Goal: Transaction & Acquisition: Book appointment/travel/reservation

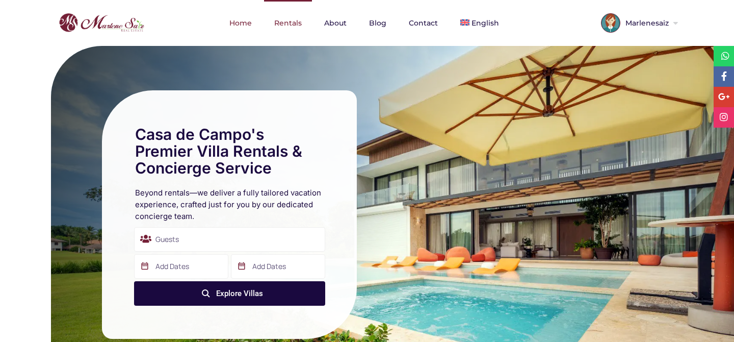
click at [289, 25] on link "Rentals" at bounding box center [288, 23] width 48 height 46
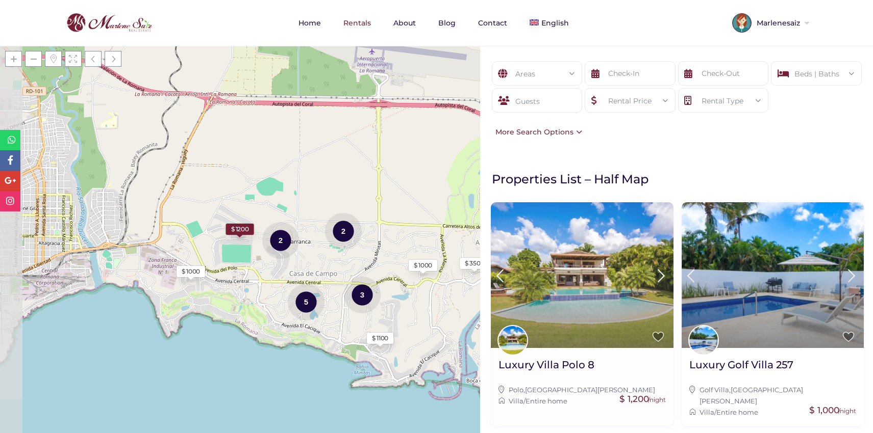
scroll to position [6, 0]
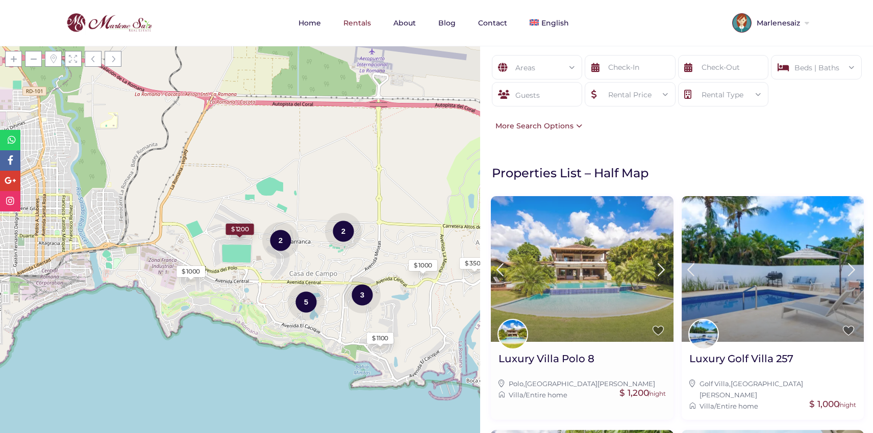
click at [605, 238] on img at bounding box center [582, 269] width 182 height 146
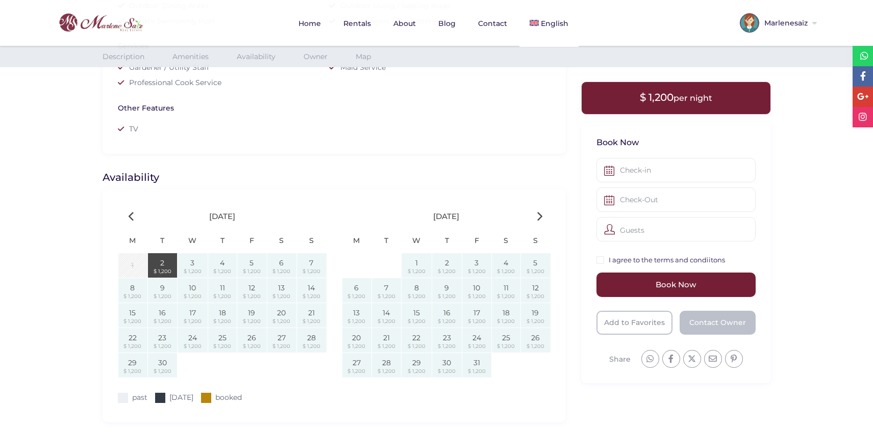
scroll to position [928, 0]
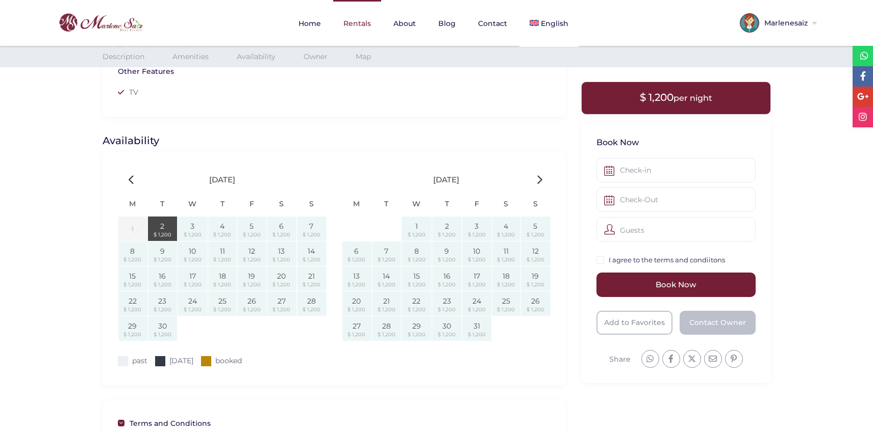
click at [353, 28] on link "Rentals" at bounding box center [357, 23] width 48 height 47
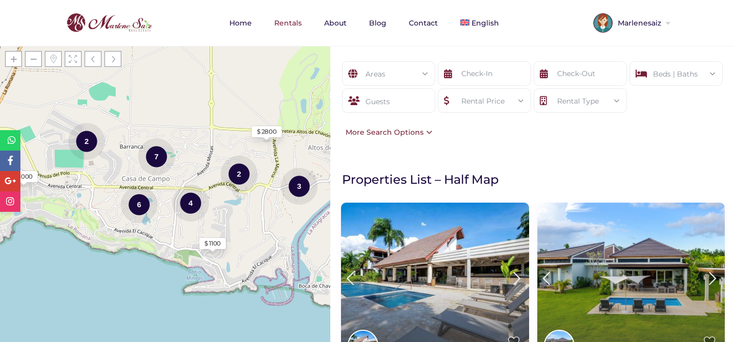
click at [417, 133] on div "More Search Options" at bounding box center [387, 131] width 92 height 11
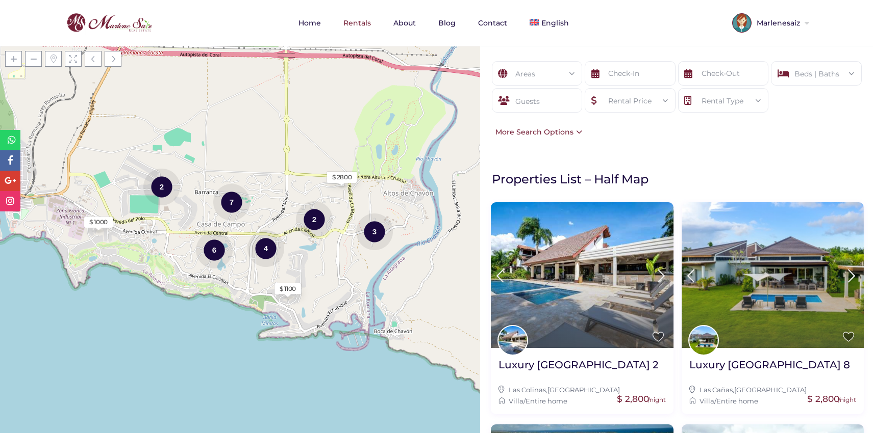
click at [555, 76] on div "Areas" at bounding box center [537, 74] width 74 height 24
click at [631, 147] on div "Areas All Areas Barranca, Casa De Campo (1) Casa De Campo (24) - Barranca (0) -…" at bounding box center [676, 100] width 393 height 108
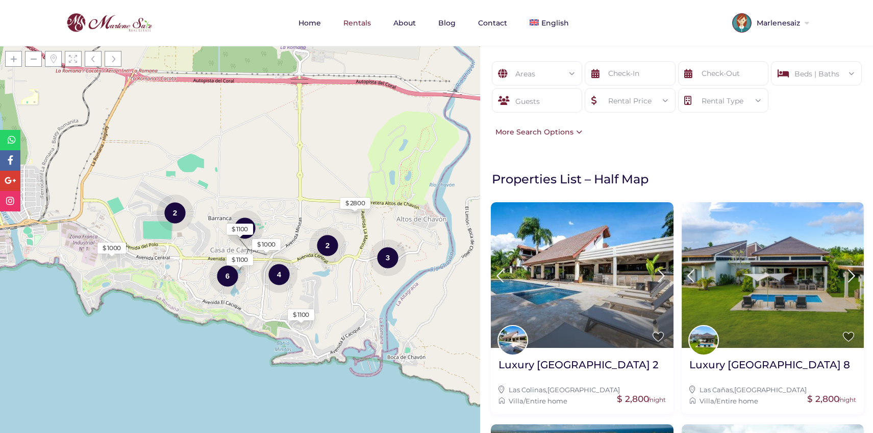
click at [562, 133] on div "More Search Options" at bounding box center [536, 131] width 92 height 11
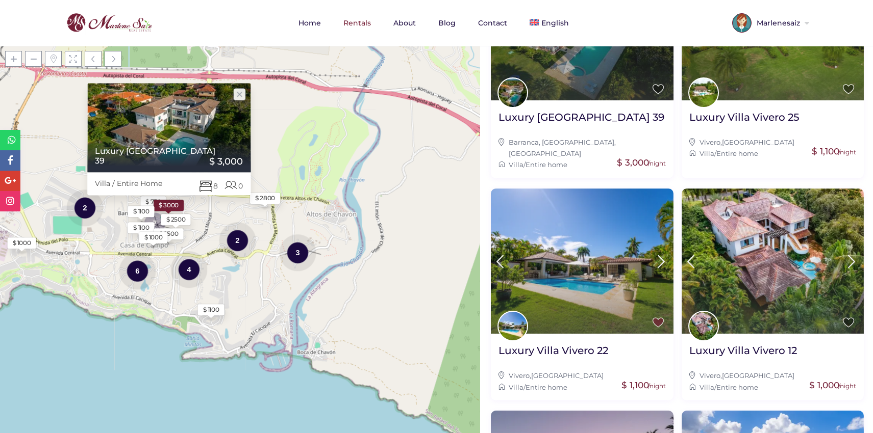
scroll to position [1042, 0]
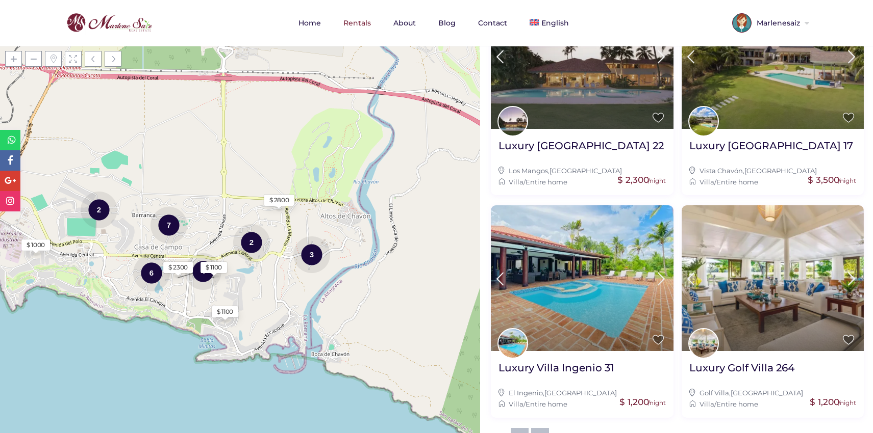
click at [534, 428] on link "2" at bounding box center [540, 437] width 18 height 18
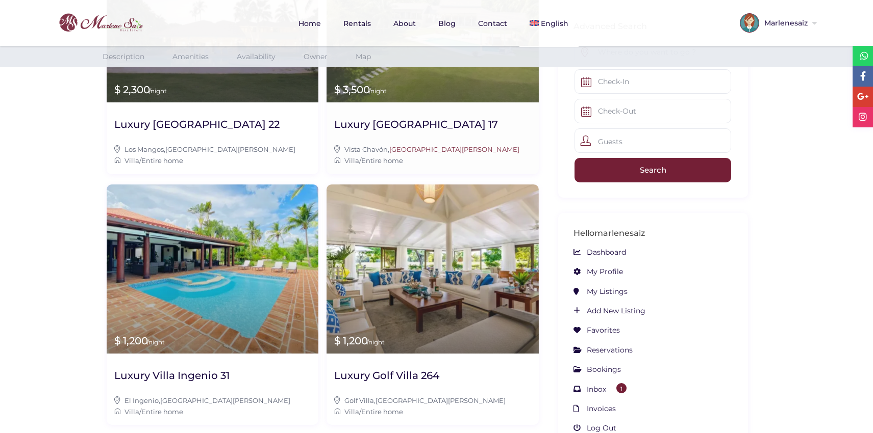
scroll to position [1099, 0]
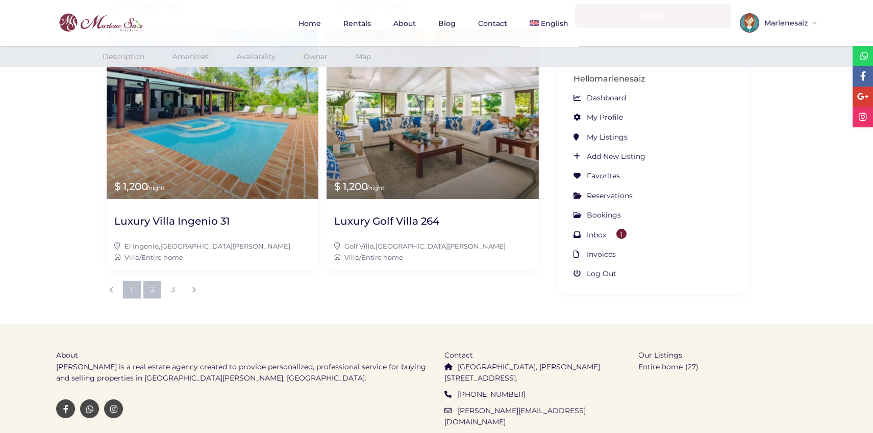
click at [153, 281] on link "2" at bounding box center [152, 290] width 18 height 18
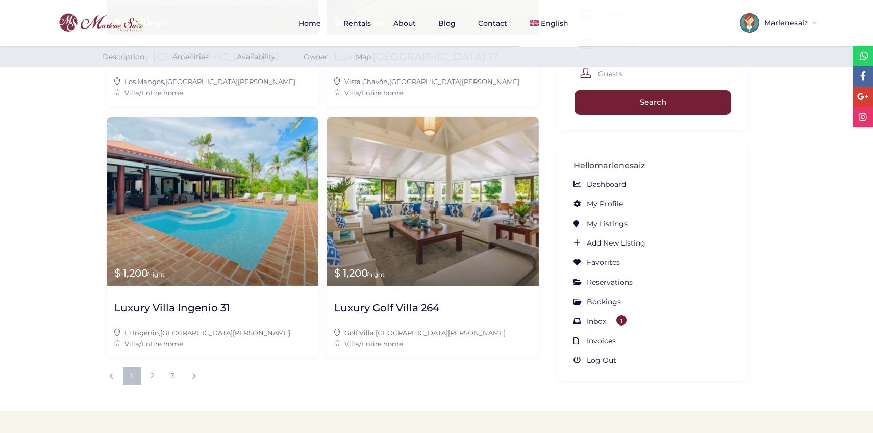
scroll to position [1099, 0]
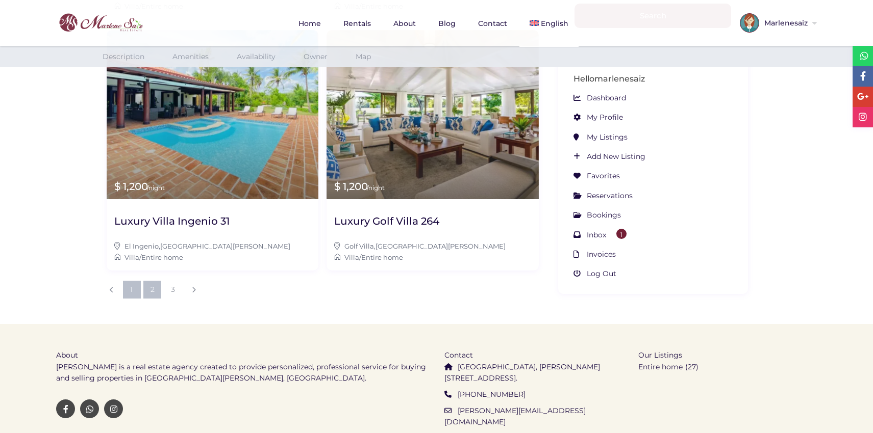
click at [155, 281] on link "2" at bounding box center [152, 290] width 18 height 18
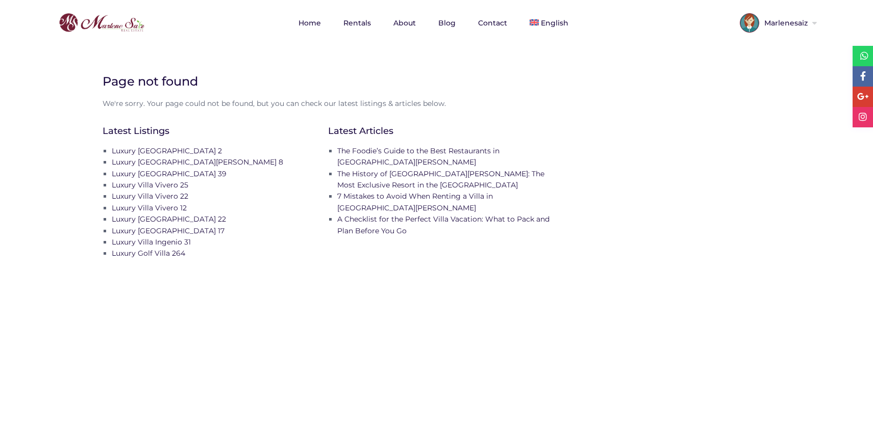
click at [256, 52] on div at bounding box center [436, 60] width 683 height 28
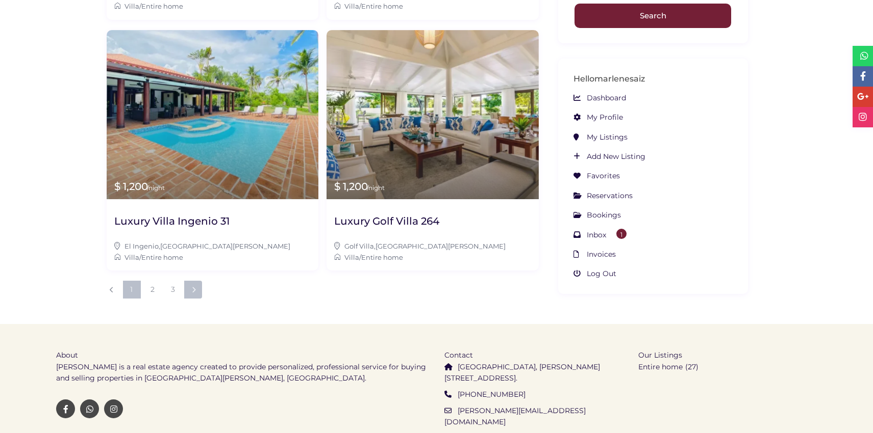
click at [190, 281] on link at bounding box center [193, 290] width 18 height 18
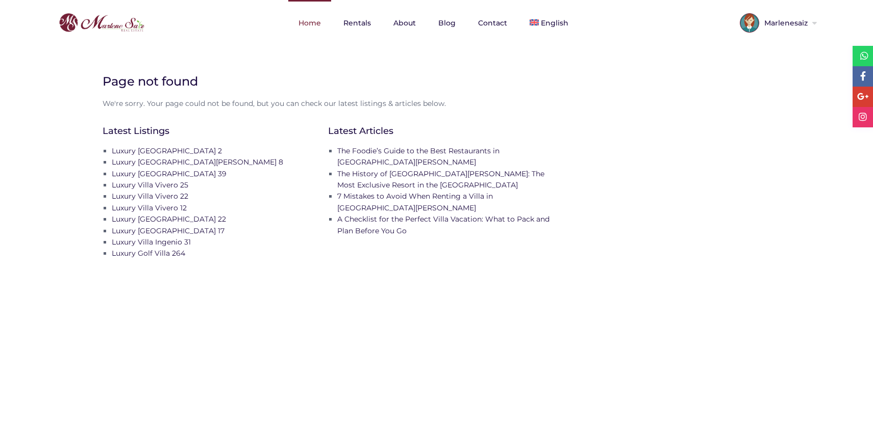
click at [301, 25] on link "Home" at bounding box center [309, 23] width 43 height 46
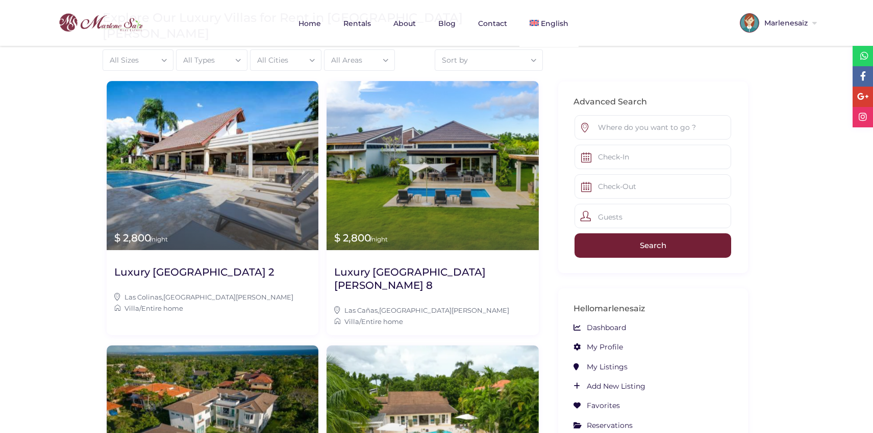
scroll to position [20, 0]
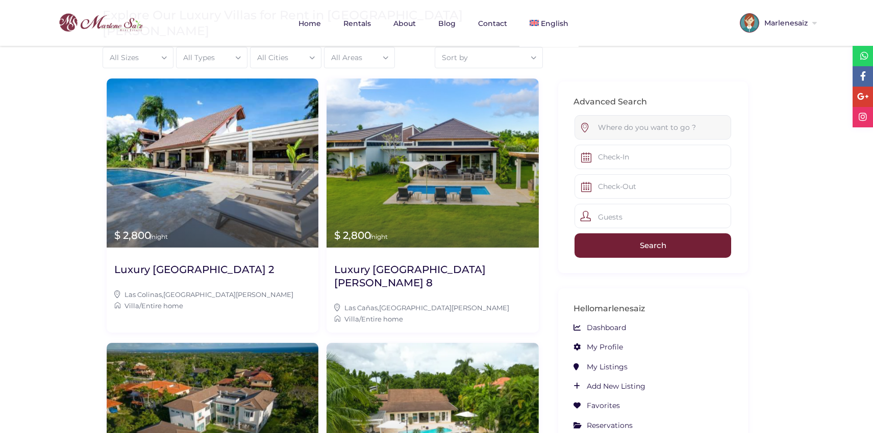
click at [663, 130] on input "text" at bounding box center [652, 127] width 157 height 24
type input "h"
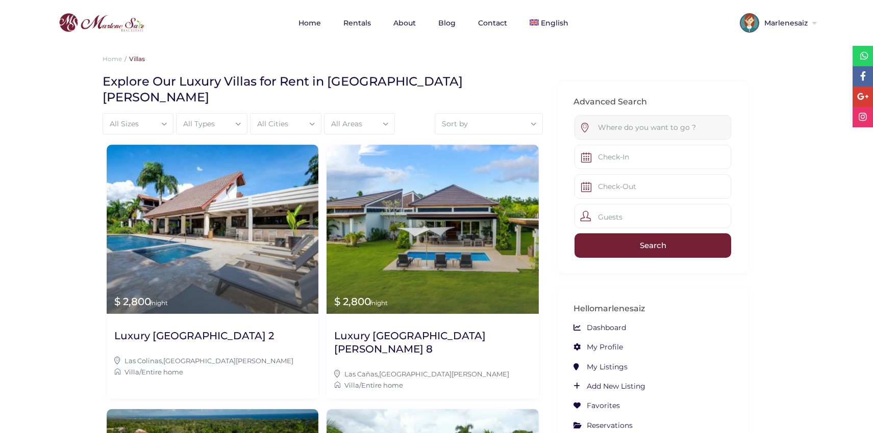
click at [623, 126] on input "text" at bounding box center [652, 127] width 157 height 24
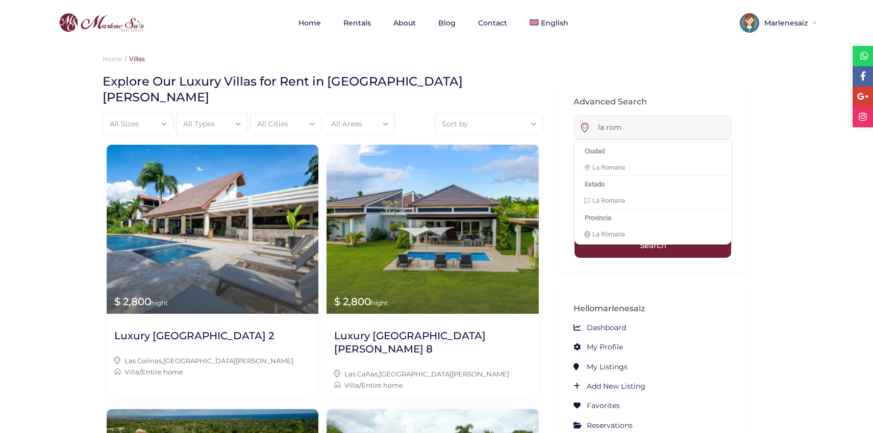
type input "la rom"
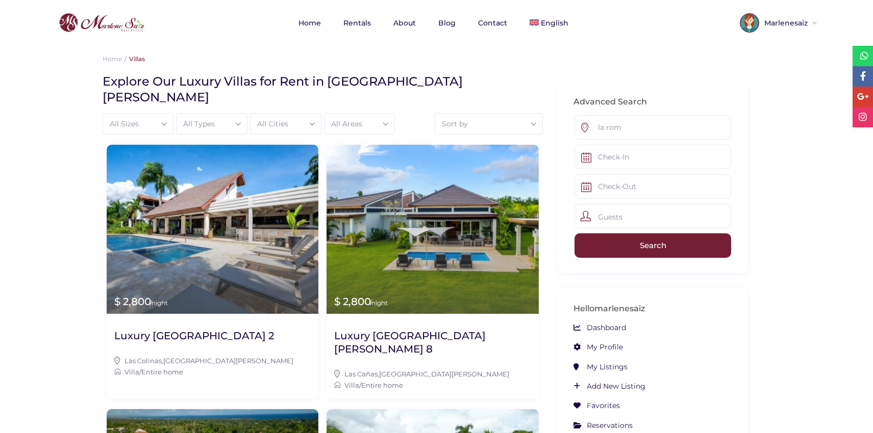
click at [310, 22] on link "Home" at bounding box center [309, 23] width 43 height 46
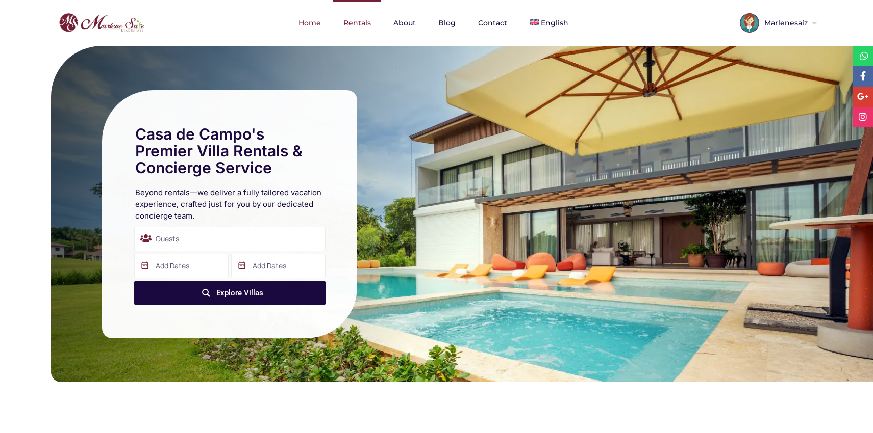
click at [353, 22] on link "Rentals" at bounding box center [357, 23] width 48 height 46
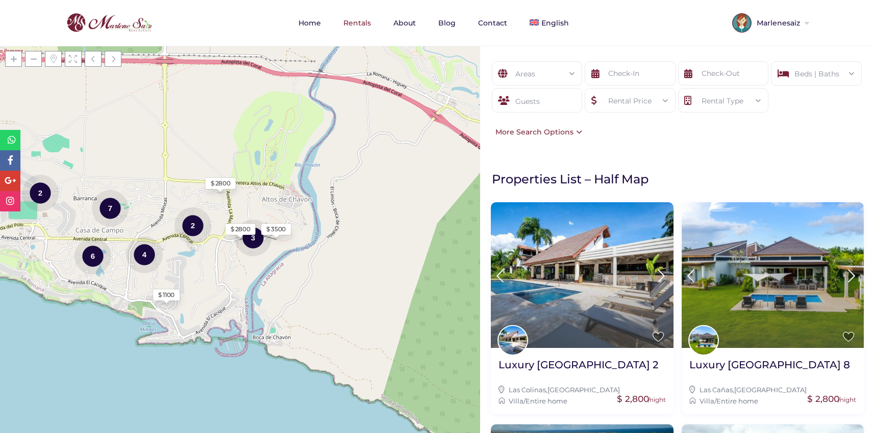
click at [694, 125] on form "Areas All Areas Barranca, Casa De Campo (1) Casa De Campo (24) - Barranca (0) -…" at bounding box center [676, 93] width 372 height 65
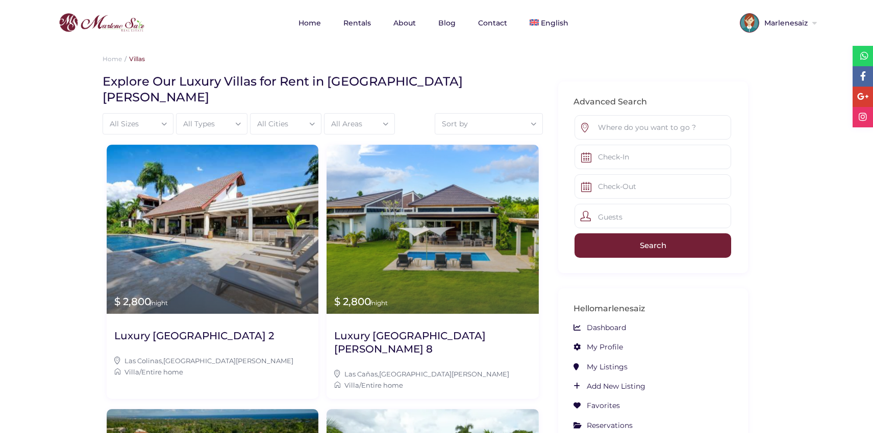
click at [528, 66] on div "Home Villas" at bounding box center [436, 60] width 683 height 28
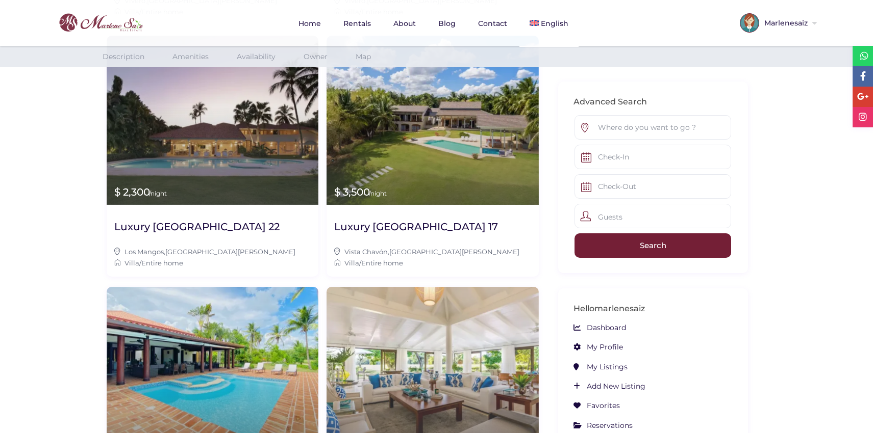
scroll to position [1099, 0]
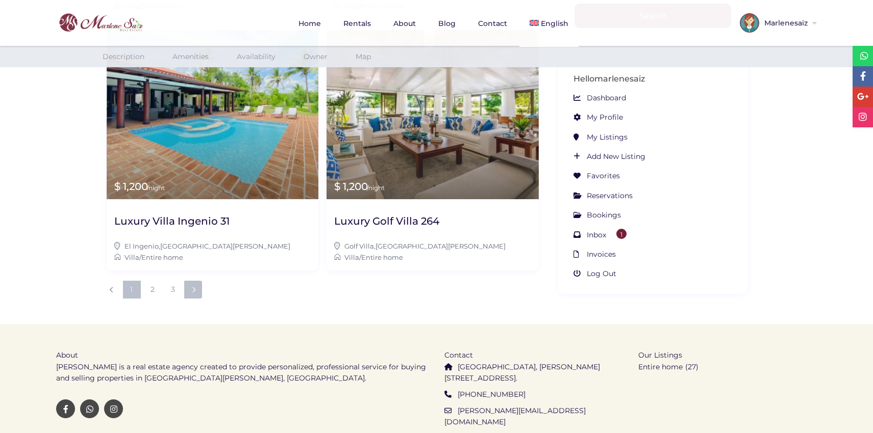
click at [192, 287] on icon at bounding box center [194, 290] width 4 height 6
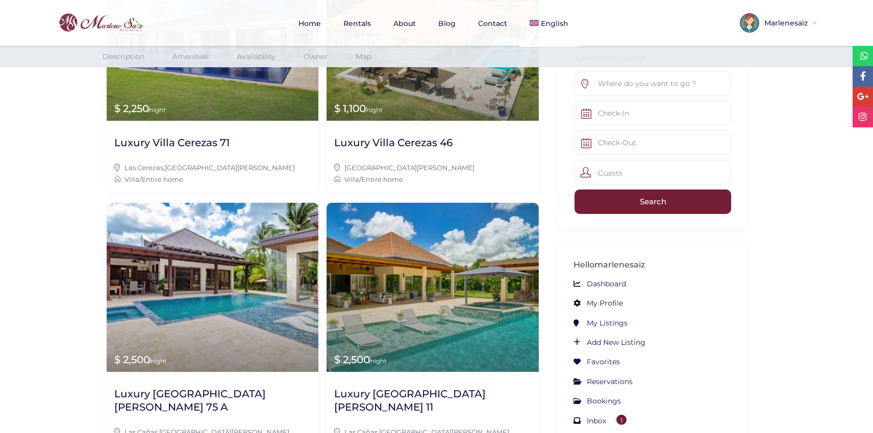
scroll to position [1099, 0]
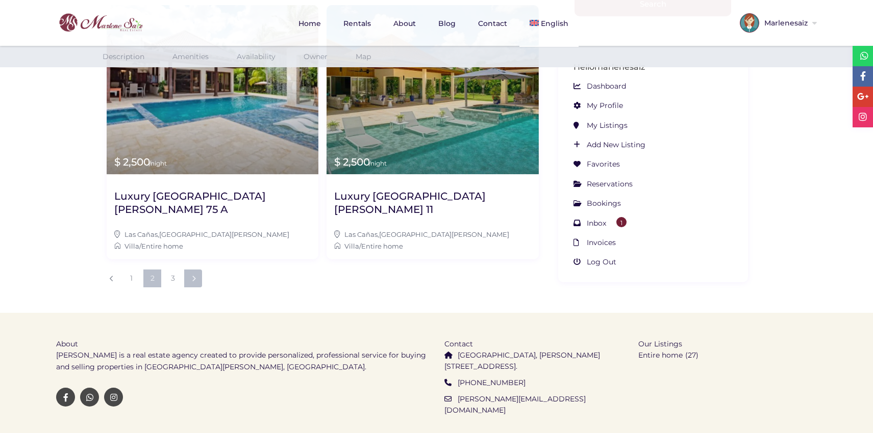
click at [196, 270] on link at bounding box center [193, 279] width 18 height 18
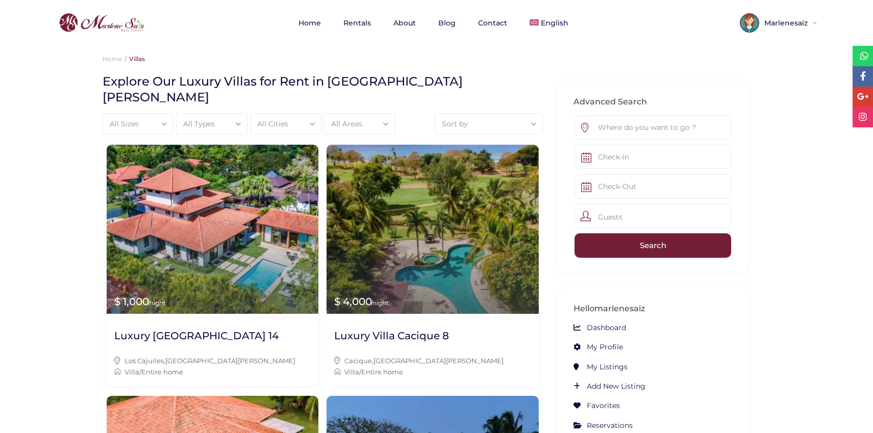
click at [147, 114] on div "All Sizes" at bounding box center [138, 124] width 60 height 20
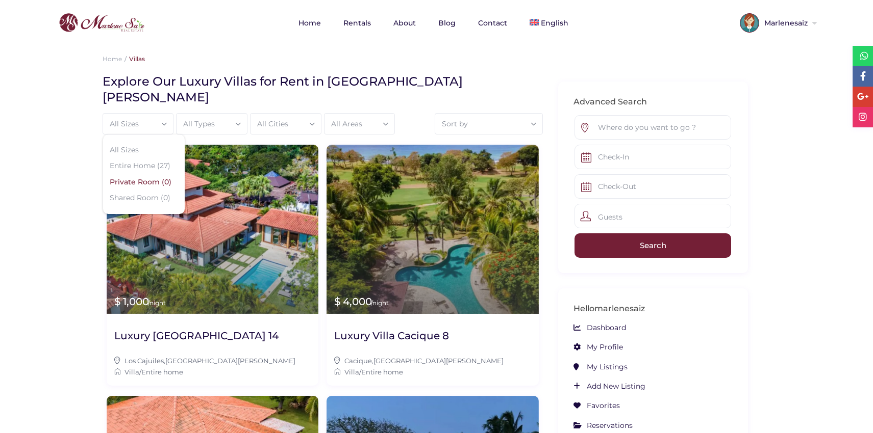
click at [147, 177] on li "Private Room (0)" at bounding box center [144, 182] width 82 height 16
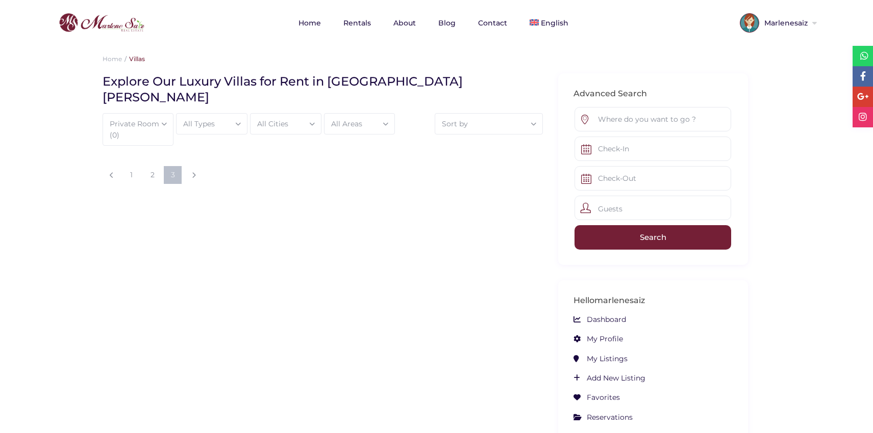
click at [157, 114] on div "Private Room (0)" at bounding box center [138, 130] width 60 height 32
click at [145, 170] on li "Entire Home (27)" at bounding box center [144, 178] width 82 height 16
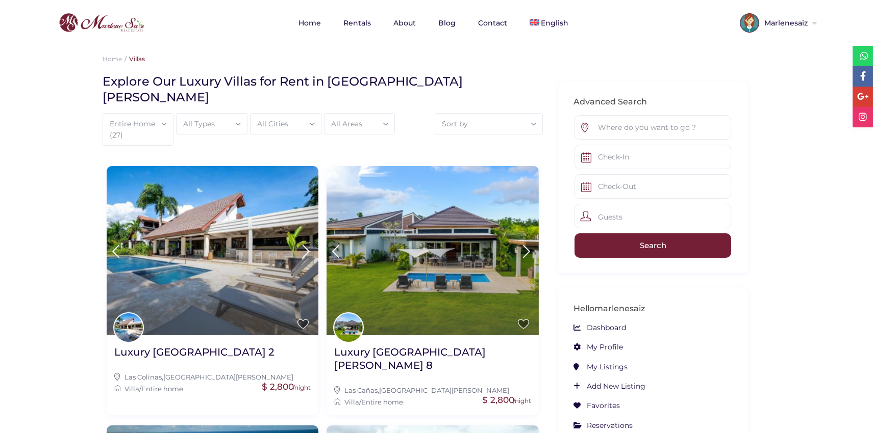
click at [166, 134] on span at bounding box center [166, 134] width 0 height 0
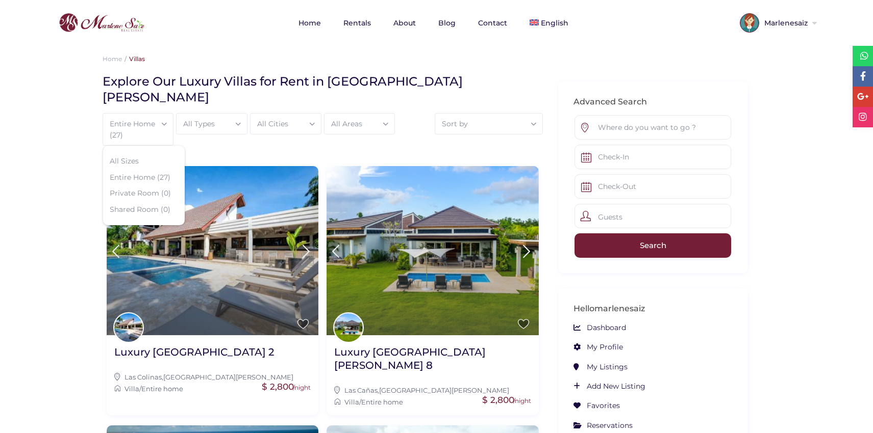
click at [205, 114] on div "All Types" at bounding box center [212, 124] width 60 height 20
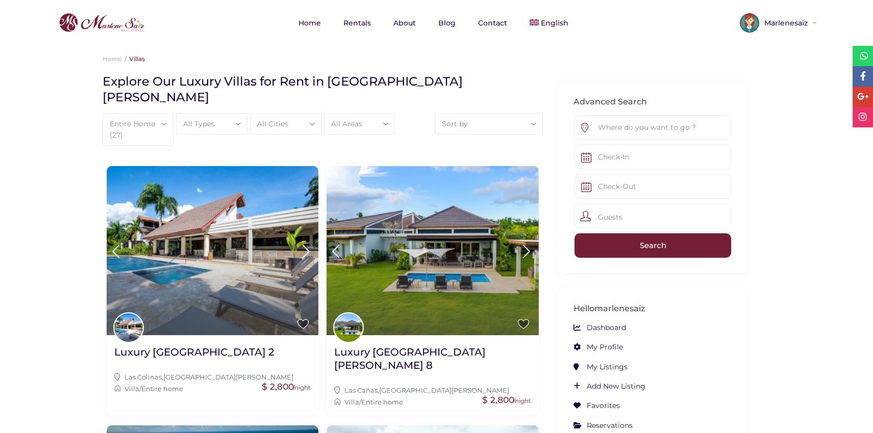
click at [285, 114] on div "All Cities" at bounding box center [285, 124] width 60 height 20
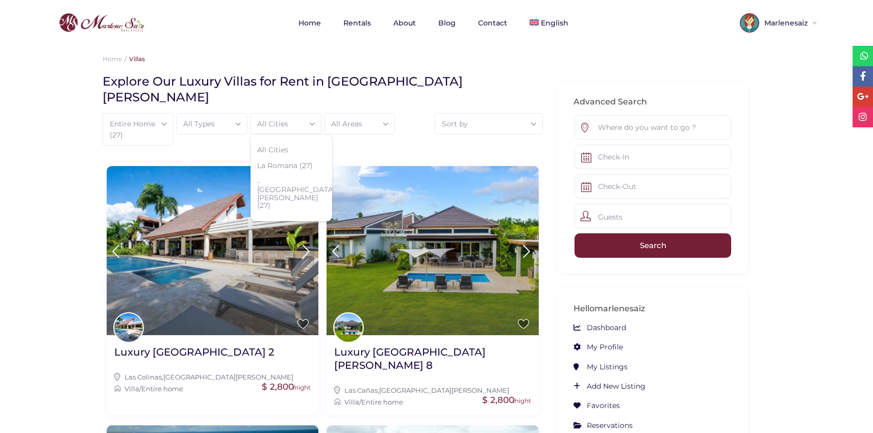
click at [343, 114] on div "All Areas" at bounding box center [359, 124] width 60 height 20
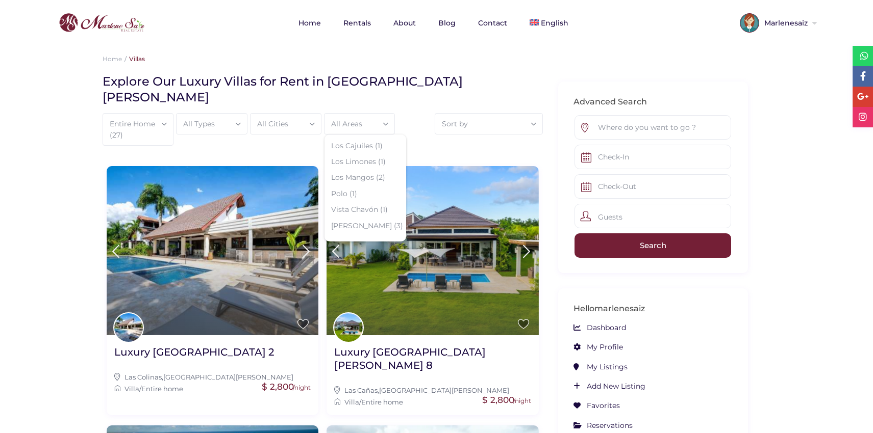
scroll to position [220, 0]
click at [206, 114] on div "All Types" at bounding box center [212, 124] width 60 height 20
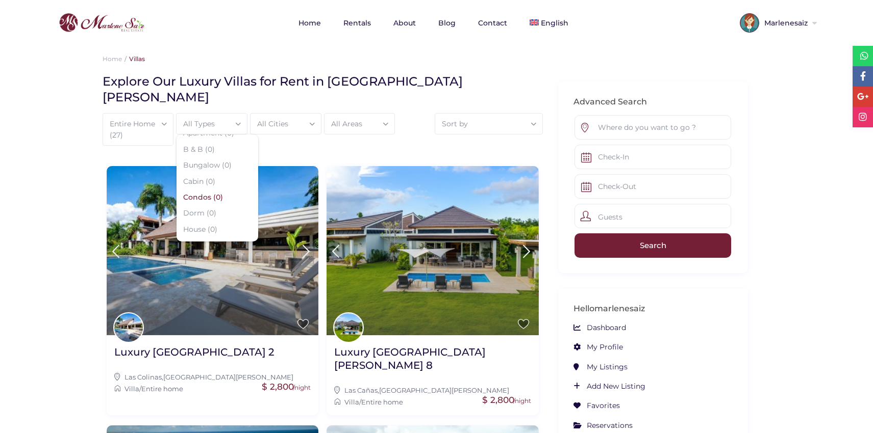
scroll to position [40, 0]
click at [527, 114] on div "Sort by" at bounding box center [488, 124] width 97 height 20
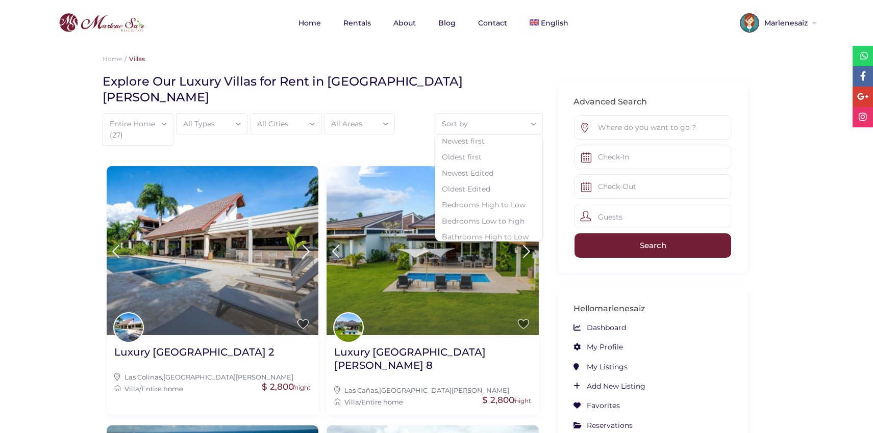
scroll to position [116, 0]
click at [485, 202] on li "Bathrooms Low to high" at bounding box center [488, 210] width 107 height 16
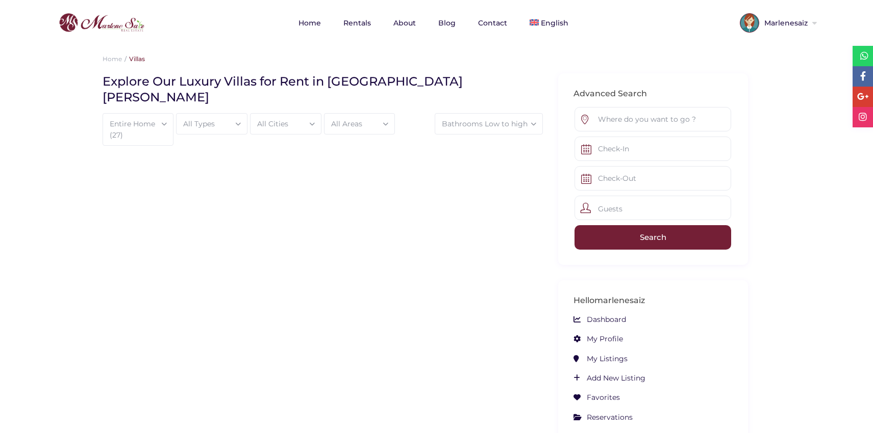
click at [506, 114] on div "Bathrooms Low to high" at bounding box center [488, 124] width 97 height 20
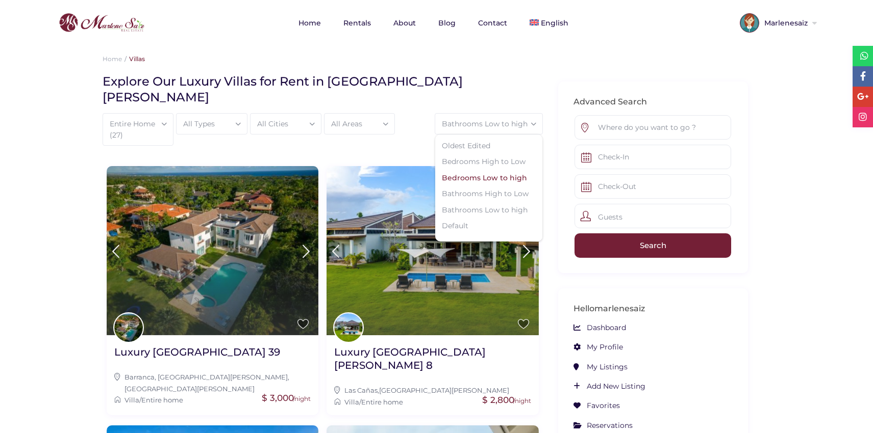
click at [479, 170] on li "Bedrooms Low to high" at bounding box center [488, 178] width 107 height 16
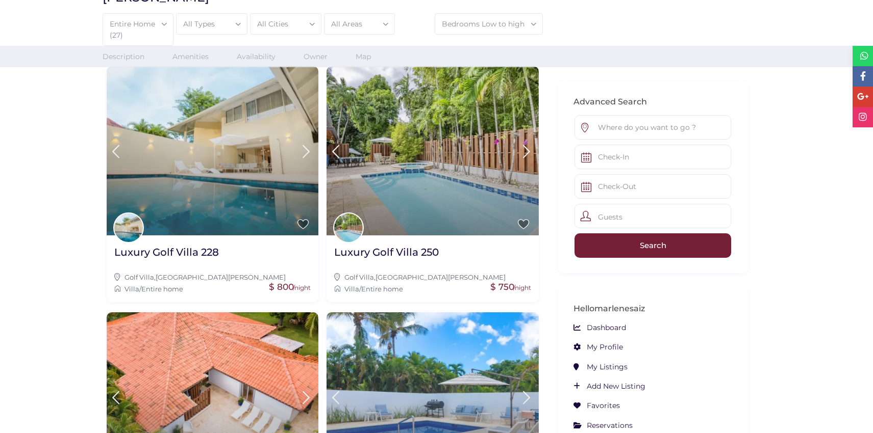
scroll to position [0, 0]
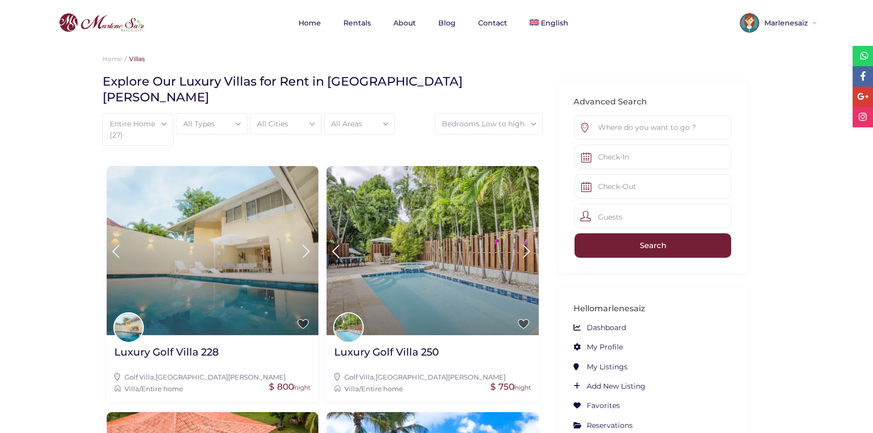
click at [512, 114] on div "Bedrooms Low to high" at bounding box center [488, 124] width 97 height 20
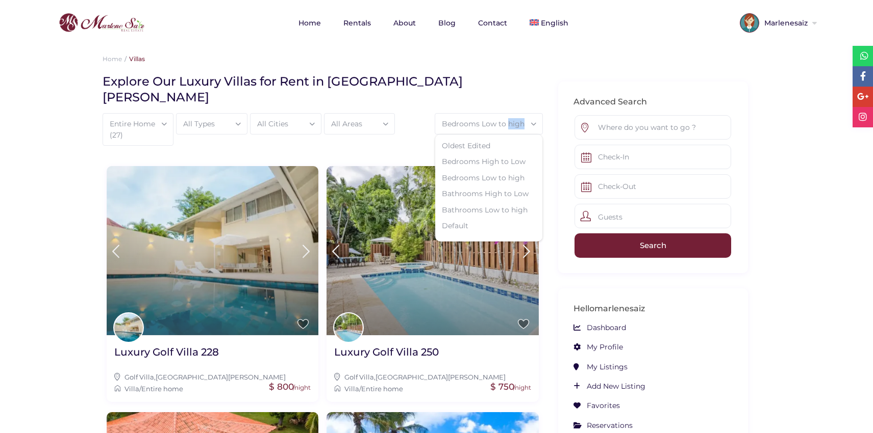
click at [512, 114] on div "Bedrooms Low to high" at bounding box center [488, 124] width 97 height 20
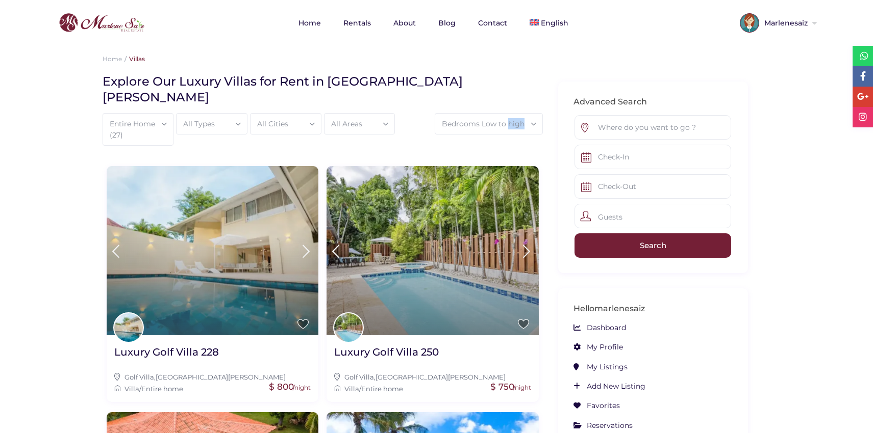
click at [505, 113] on div at bounding box center [505, 113] width 0 height 0
click at [533, 114] on div "Bedrooms Low to high" at bounding box center [488, 124] width 97 height 20
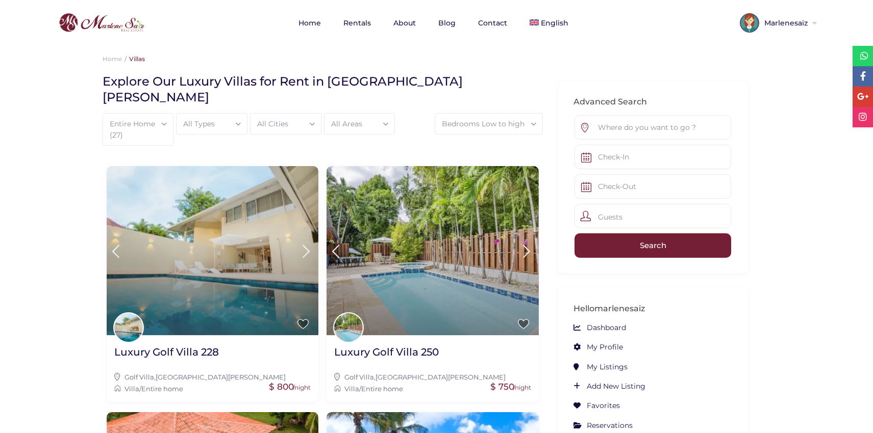
click at [535, 123] on span at bounding box center [535, 123] width 0 height 0
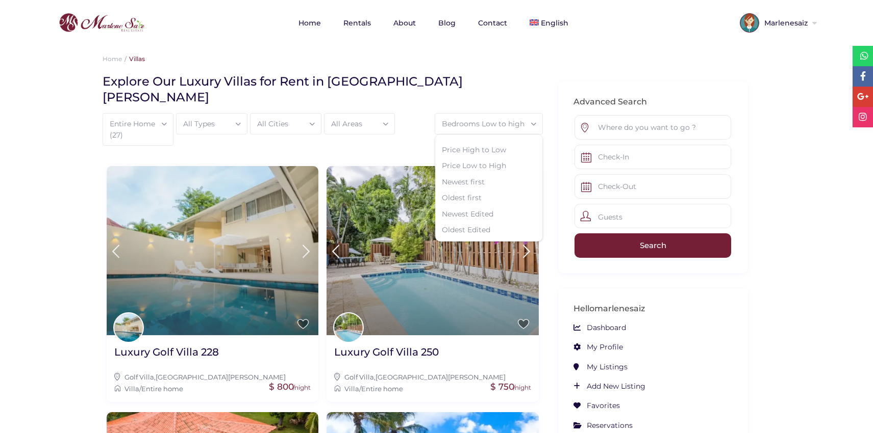
click at [585, 62] on ol "Home Villas" at bounding box center [437, 59] width 668 height 11
